Goal: Register for event/course

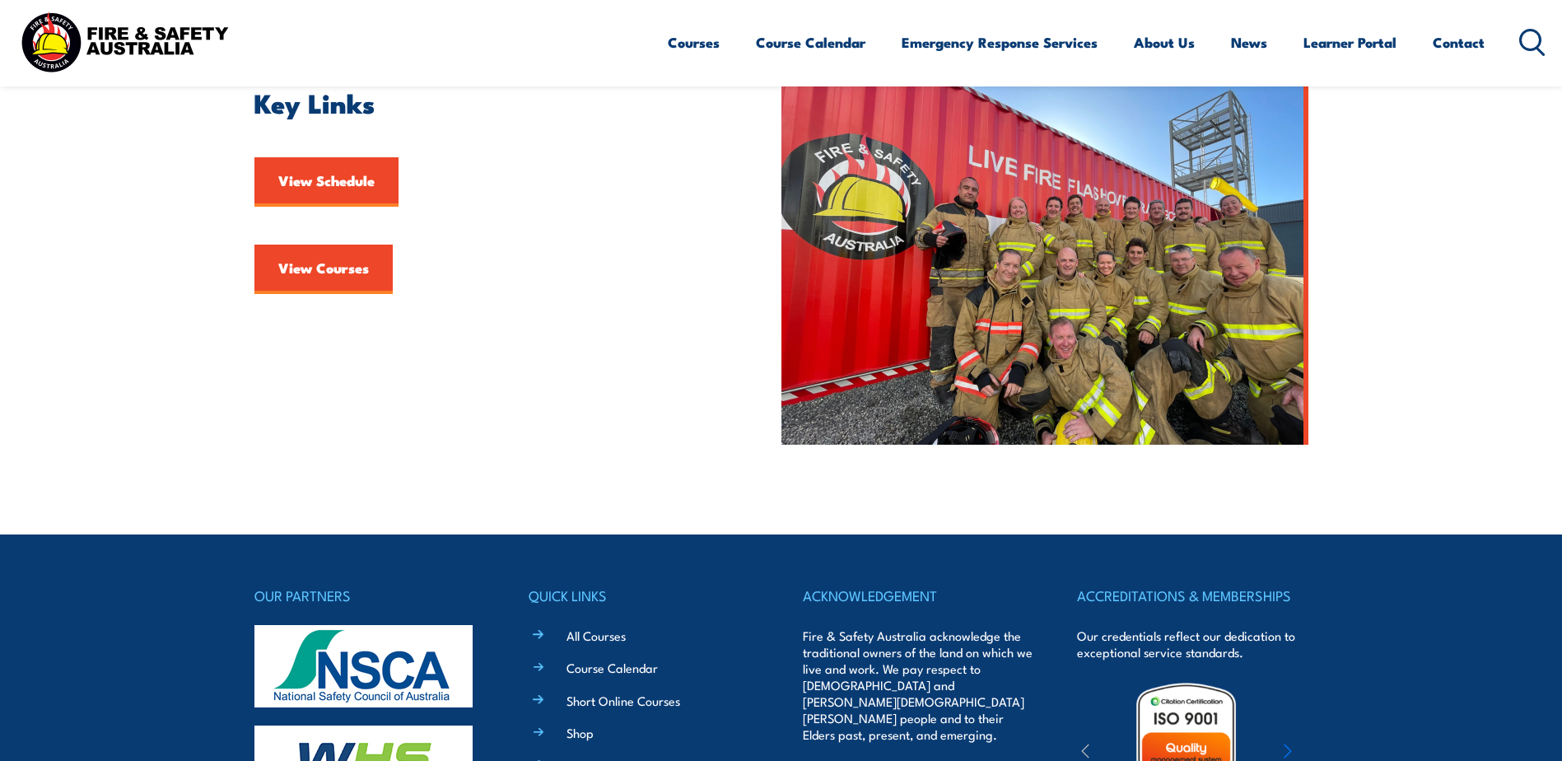
scroll to position [494, 0]
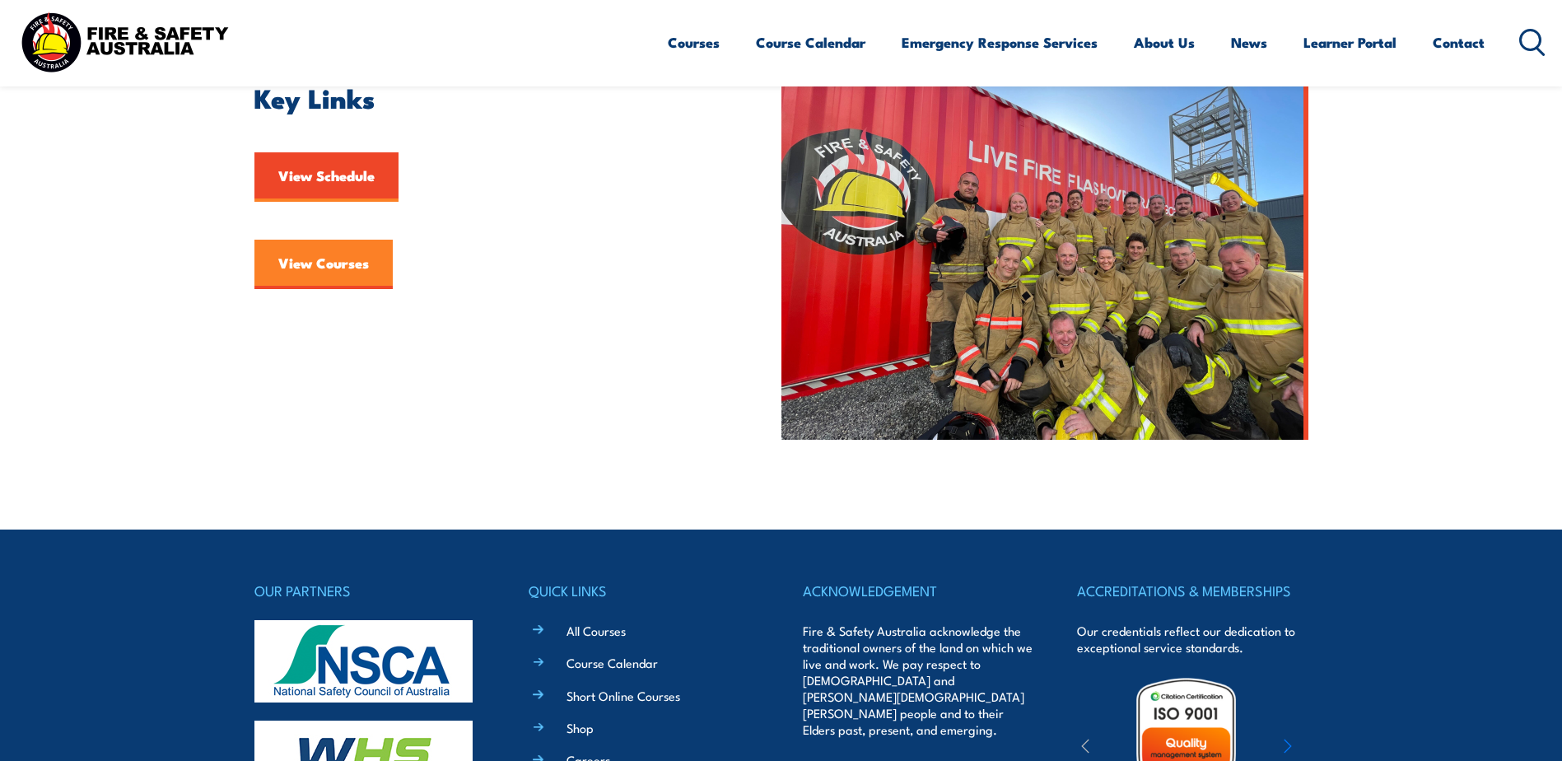
click at [292, 258] on link "View Courses" at bounding box center [323, 264] width 138 height 49
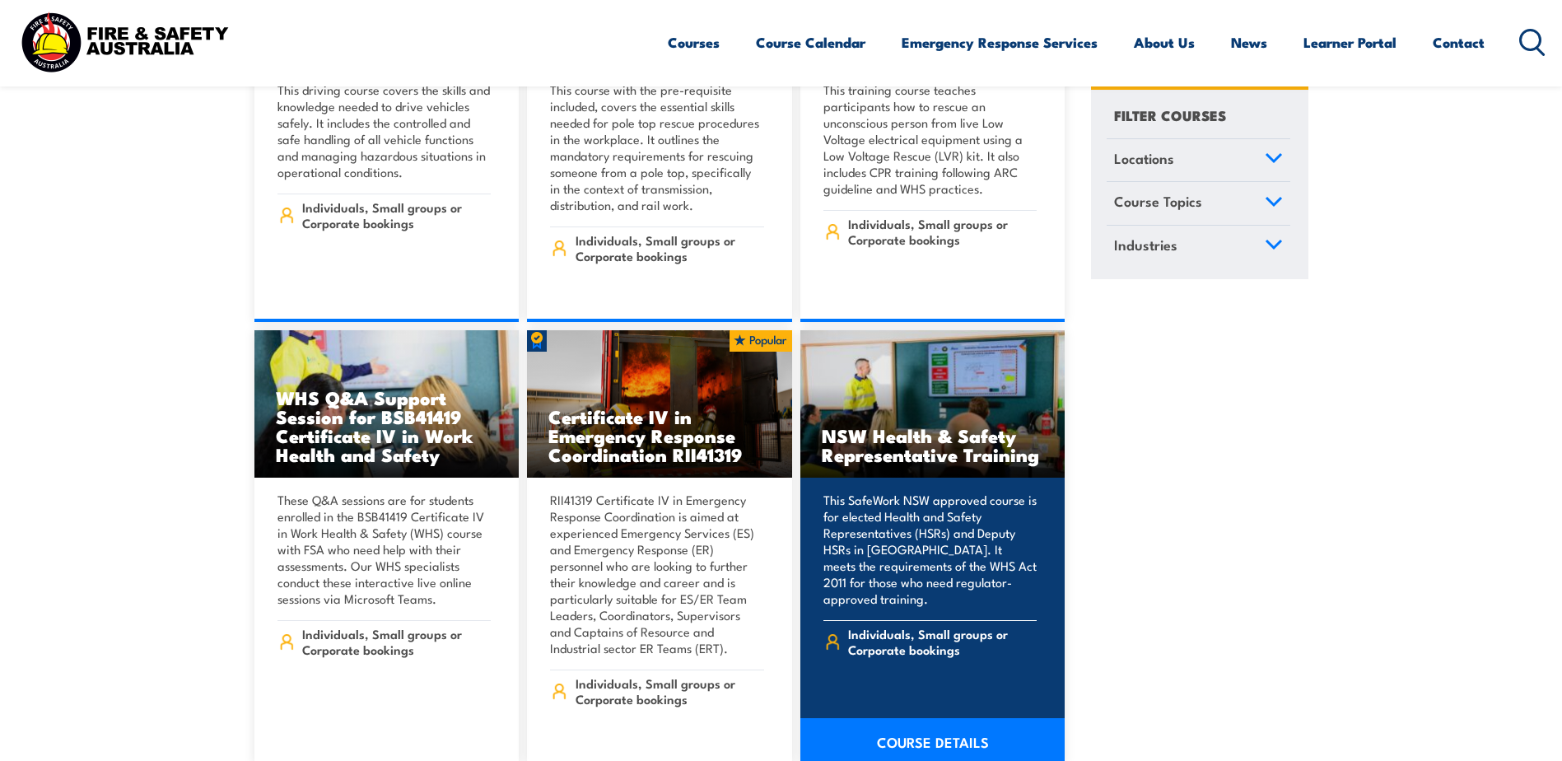
scroll to position [3046, 0]
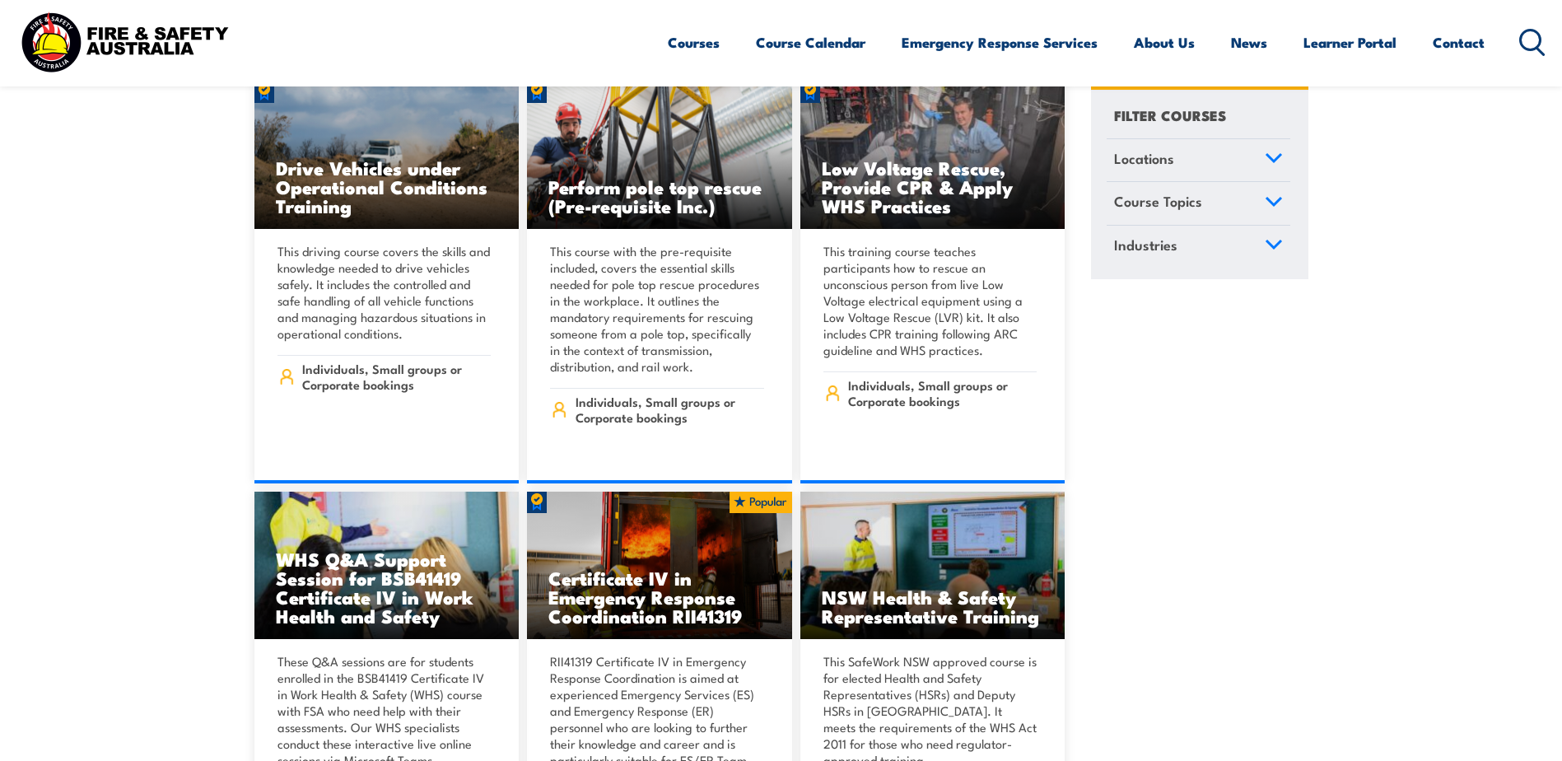
click at [1270, 204] on icon at bounding box center [1273, 202] width 18 height 12
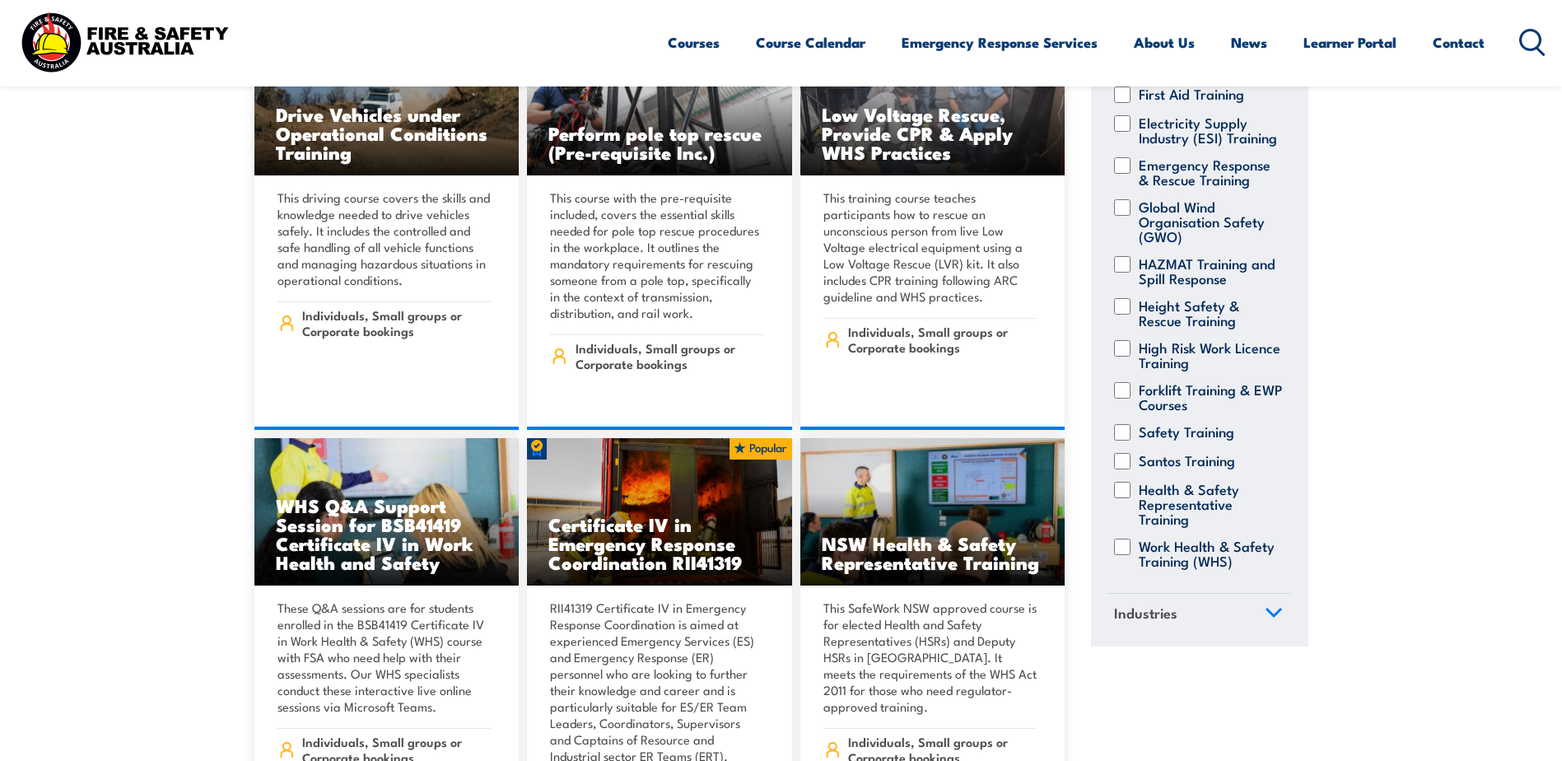
scroll to position [3128, 0]
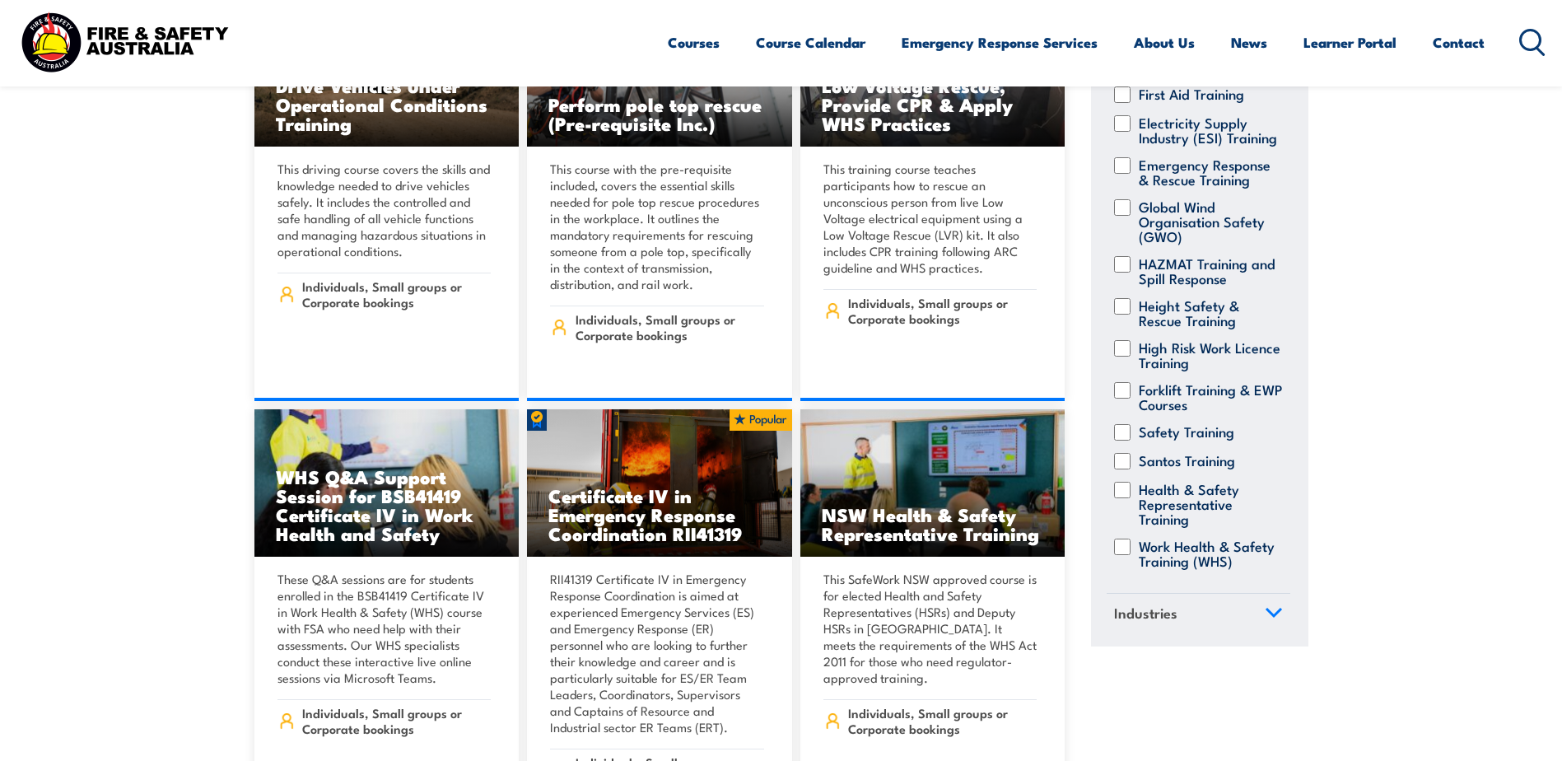
click at [1124, 482] on input "Health & Safety Representative Training" at bounding box center [1122, 490] width 16 height 16
checkbox input "true"
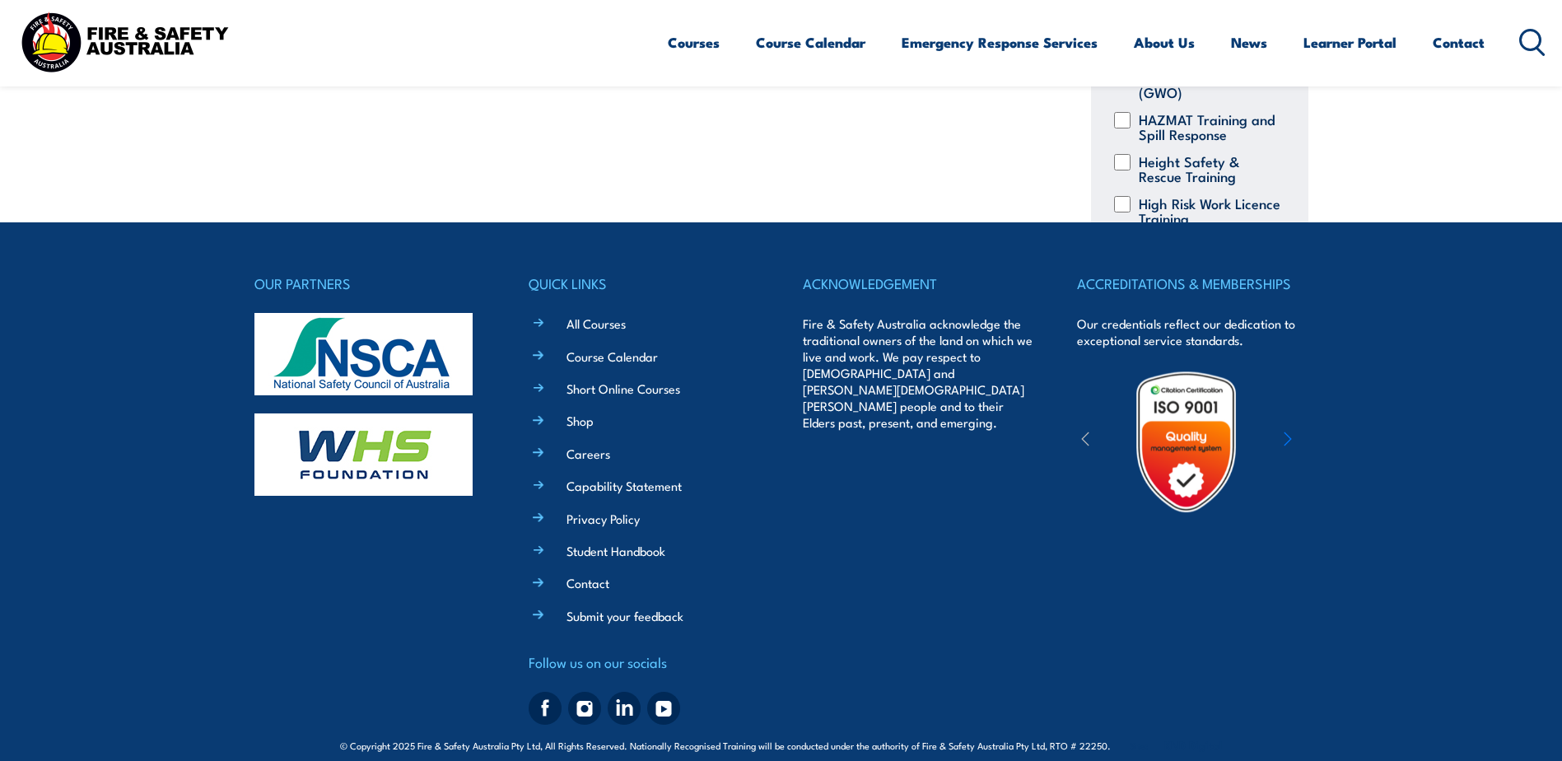
scroll to position [528, 0]
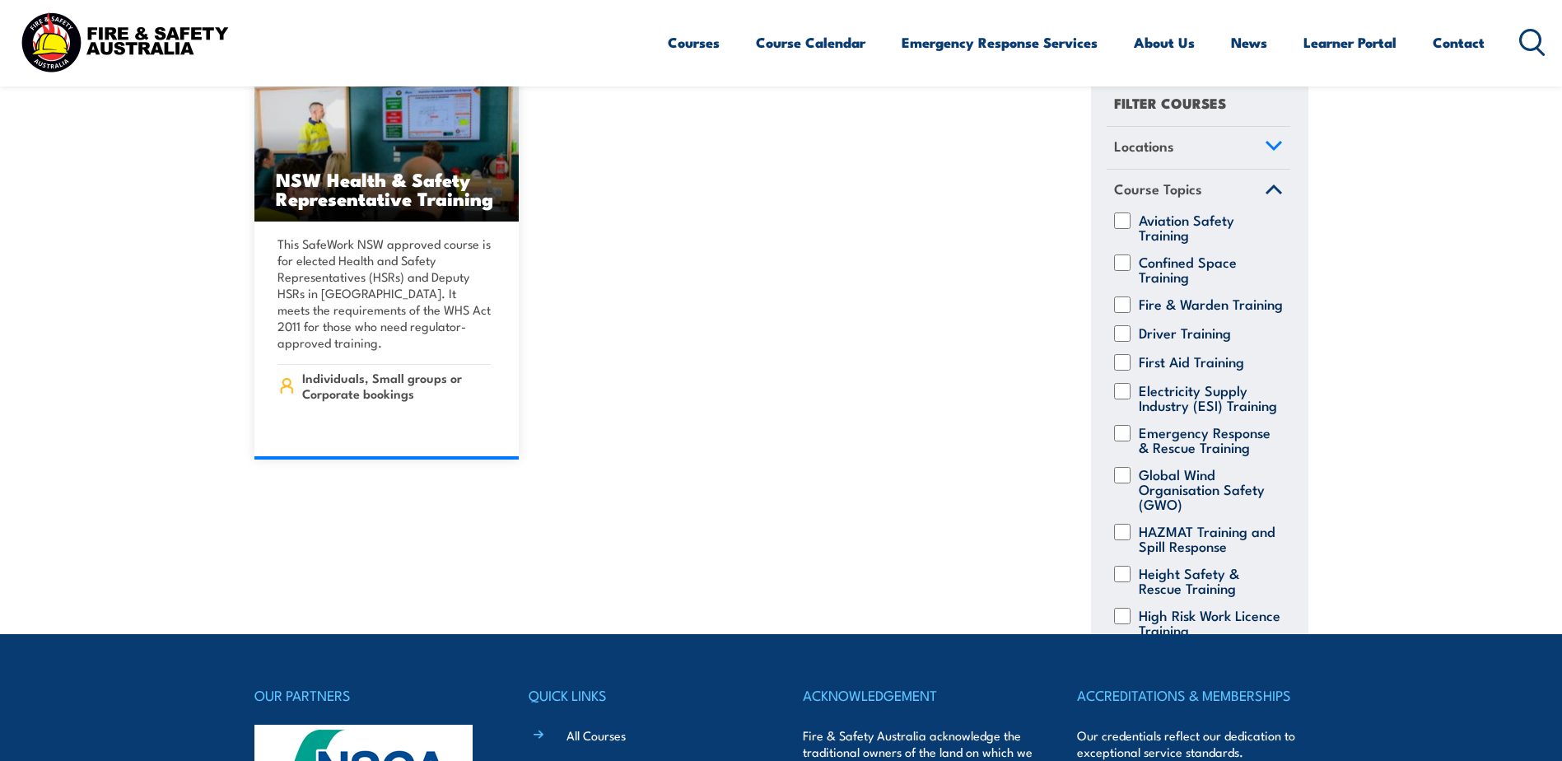
click at [432, 35] on div "Courses Course Calendar Emergency Response Services Services Overview Emergency…" at bounding box center [780, 42] width 1529 height 71
